Goal: Information Seeking & Learning: Learn about a topic

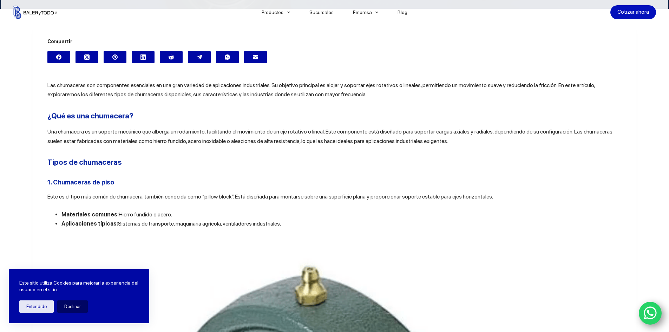
scroll to position [176, 0]
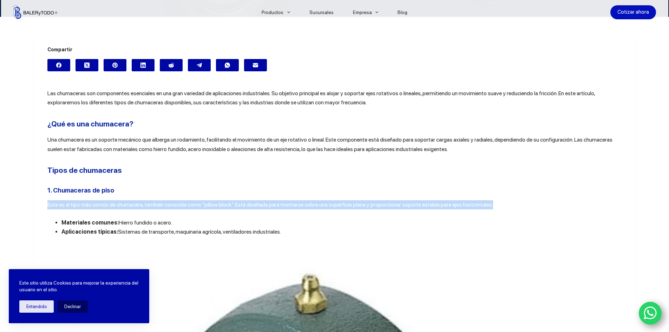
drag, startPoint x: 45, startPoint y: 204, endPoint x: 492, endPoint y: 202, distance: 447.2
click at [492, 202] on p "Este es el tipo más común de chumacera, también conocida como “pillow block”. E…" at bounding box center [334, 204] width 574 height 9
copy span "Este es el tipo más común de chumacera, también conocida como “pillow block”. E…"
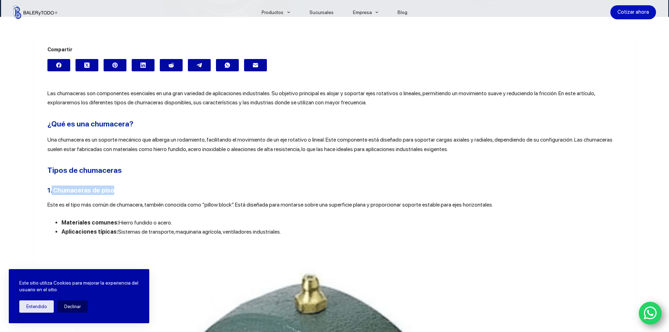
drag, startPoint x: 49, startPoint y: 188, endPoint x: 123, endPoint y: 194, distance: 74.0
click at [123, 194] on h3 "1. Chumaceras de piso" at bounding box center [334, 189] width 574 height 9
copy b "Chumaceras de piso"
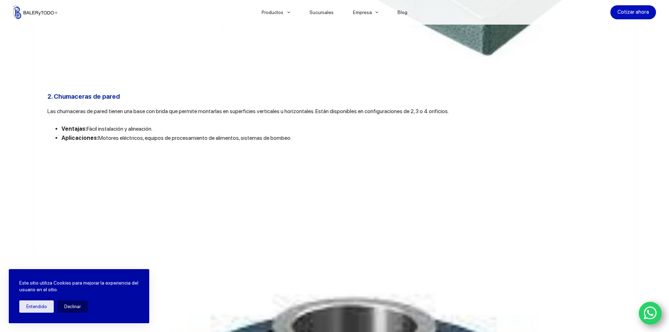
scroll to position [843, 0]
drag, startPoint x: 53, startPoint y: 100, endPoint x: 123, endPoint y: 100, distance: 69.9
click at [123, 100] on h3 "2. Chumaceras de pared" at bounding box center [334, 95] width 574 height 9
copy b "Chumaceras de pared"
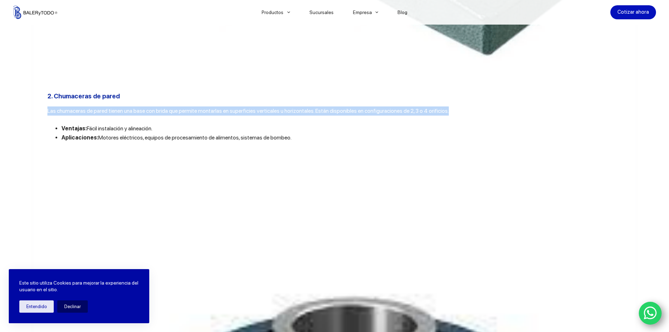
drag, startPoint x: 42, startPoint y: 114, endPoint x: 449, endPoint y: 114, distance: 406.5
copy span "Las chumaceras de pared tienen una base con brida que permite montarlas en supe…"
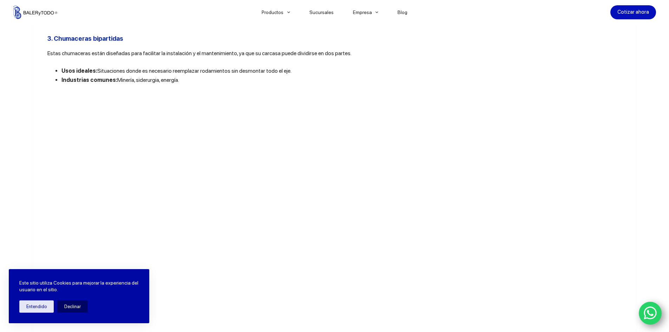
scroll to position [1545, 0]
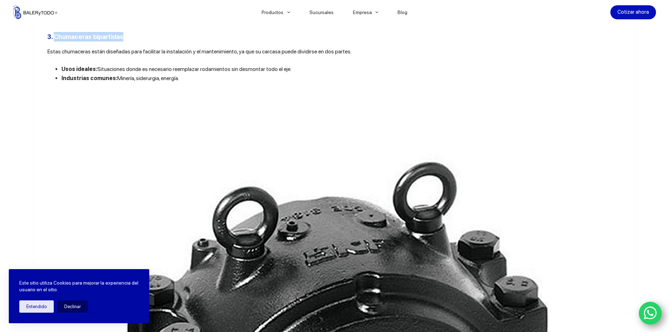
drag, startPoint x: 51, startPoint y: 41, endPoint x: 126, endPoint y: 39, distance: 74.8
copy b "Chumaceras bipartidas"
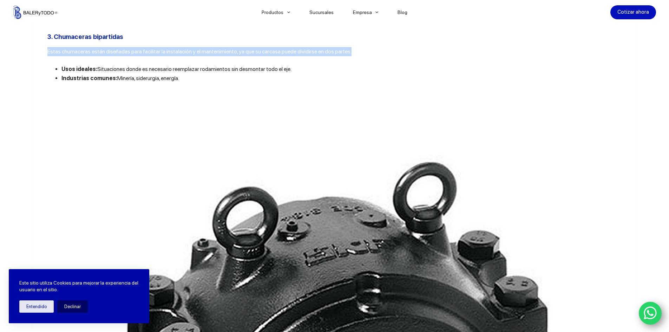
drag, startPoint x: 45, startPoint y: 59, endPoint x: 349, endPoint y: 59, distance: 304.7
copy span "Estas chumaceras están diseñadas para facilitar la instalación y el mantenimien…"
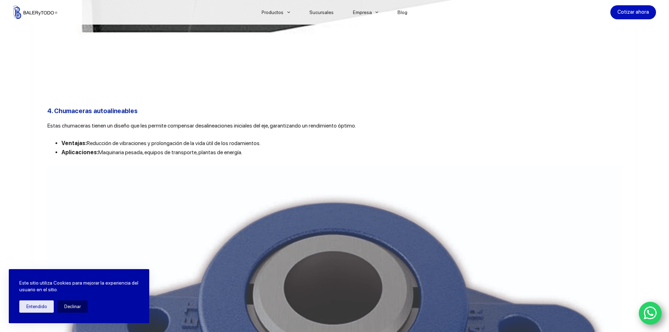
scroll to position [2177, 0]
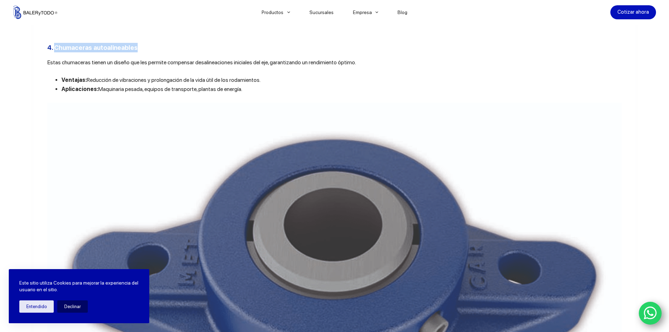
drag, startPoint x: 52, startPoint y: 61, endPoint x: 149, endPoint y: 62, distance: 96.5
click at [149, 52] on h3 "4. Chumaceras autoalineables" at bounding box center [334, 47] width 574 height 9
copy b "Chumaceras autoalineables"
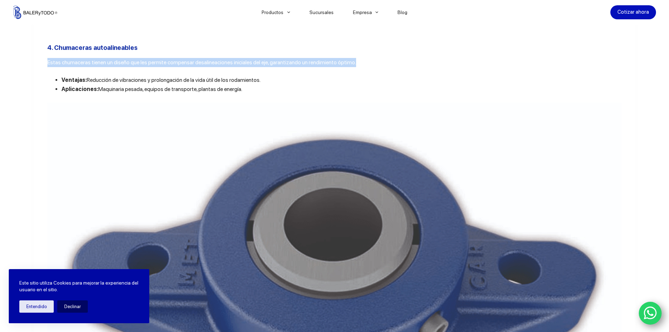
drag, startPoint x: 43, startPoint y: 79, endPoint x: 361, endPoint y: 77, distance: 318.1
copy span "Estas chumaceras tienen un diseño que les permite compensar desalineaciones ini…"
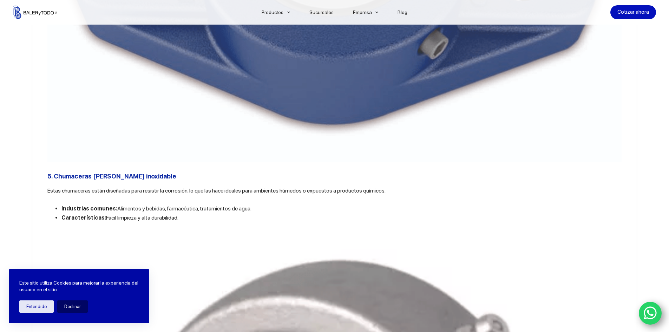
scroll to position [2528, 0]
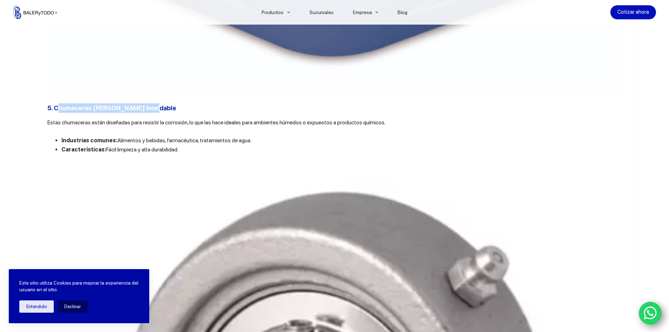
drag, startPoint x: 54, startPoint y: 123, endPoint x: 157, endPoint y: 128, distance: 103.0
click at [157, 113] on h3 "5. Chumaceras [PERSON_NAME] inoxidable" at bounding box center [334, 107] width 574 height 9
drag, startPoint x: 52, startPoint y: 121, endPoint x: 147, endPoint y: 126, distance: 95.3
click at [147, 113] on h3 "5. Chumaceras [PERSON_NAME] inoxidable" at bounding box center [334, 107] width 574 height 9
copy b "Chumaceras [PERSON_NAME] inoxidable"
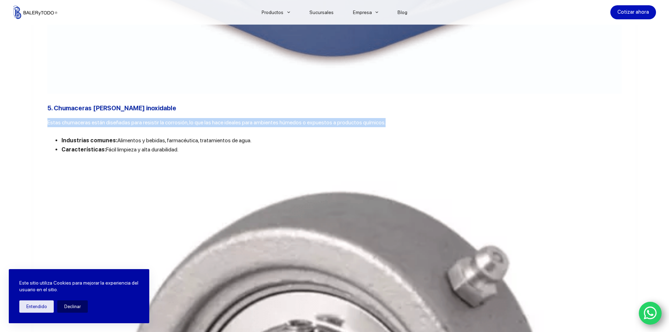
drag, startPoint x: 44, startPoint y: 135, endPoint x: 391, endPoint y: 130, distance: 347.2
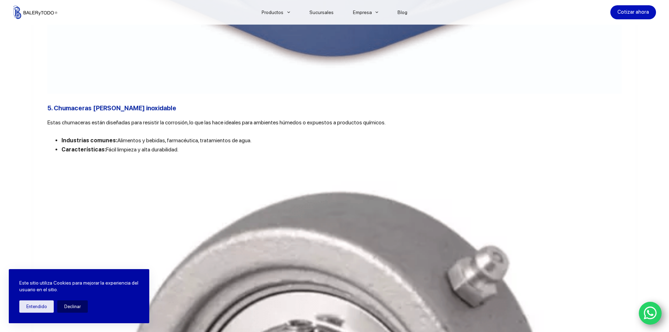
drag, startPoint x: 377, startPoint y: 146, endPoint x: 236, endPoint y: 154, distance: 141.4
click at [274, 154] on ul "Industrias comunes: Alimentos y bebidas, farmacéutica, tratamientos de agua. Ca…" at bounding box center [334, 145] width 574 height 19
drag, startPoint x: 45, startPoint y: 138, endPoint x: 48, endPoint y: 137, distance: 4.0
click at [94, 126] on span "Estas chumaceras están diseñadas para resistir la corrosión, lo que las hace id…" at bounding box center [216, 122] width 338 height 7
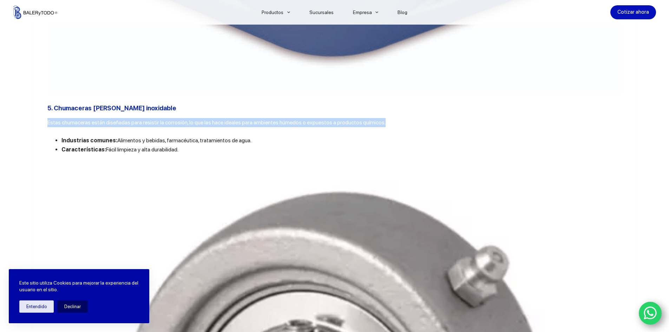
drag, startPoint x: 45, startPoint y: 138, endPoint x: 385, endPoint y: 137, distance: 339.8
click at [385, 127] on p "Estas chumaceras están diseñadas para resistir la corrosión, lo que las hace id…" at bounding box center [334, 122] width 574 height 9
copy span "Estas chumaceras están diseñadas para resistir la corrosión, lo que las hace id…"
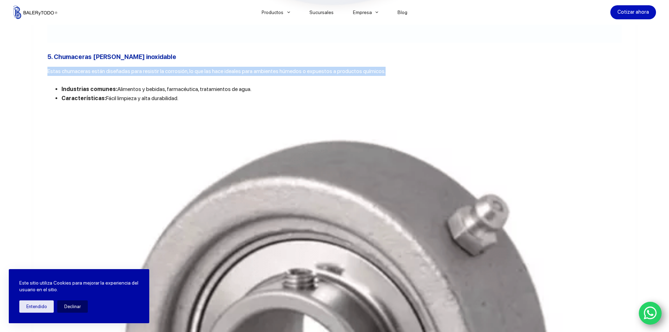
scroll to position [2656, 0]
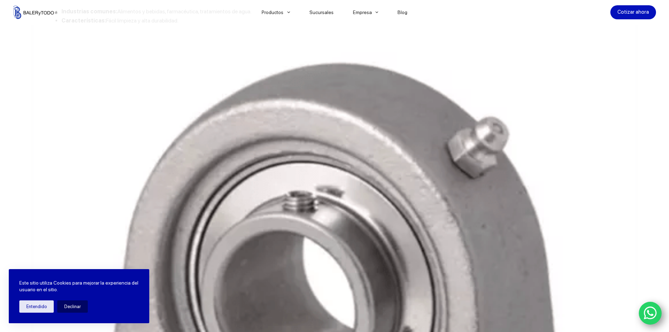
click at [303, 199] on img at bounding box center [334, 305] width 574 height 543
